Goal: Information Seeking & Learning: Learn about a topic

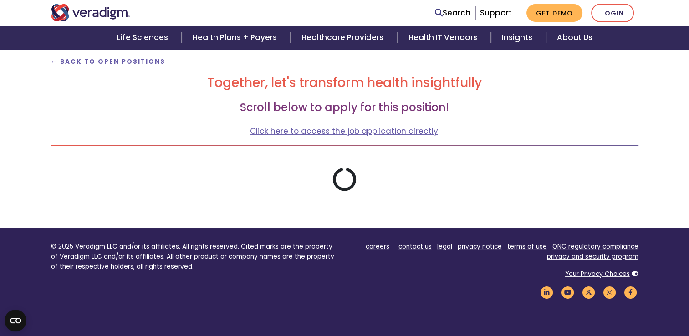
scroll to position [146, 0]
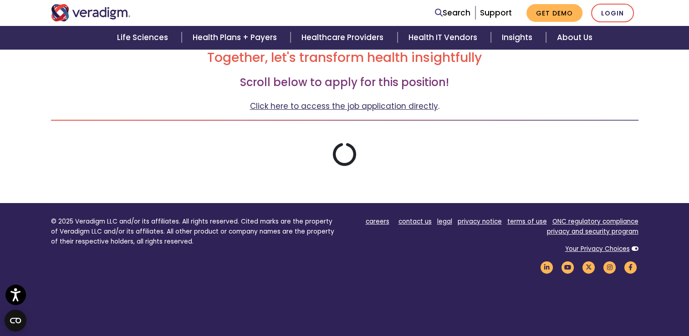
scroll to position [135, 0]
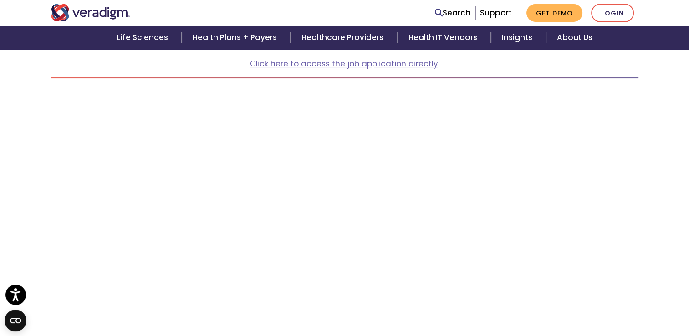
scroll to position [174, 0]
